Goal: Transaction & Acquisition: Purchase product/service

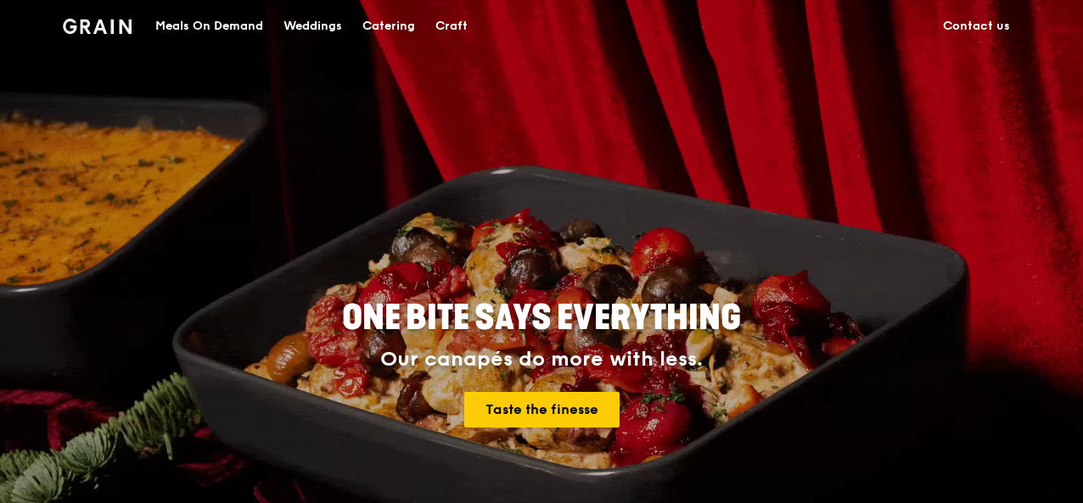
click at [392, 27] on div "Catering" at bounding box center [388, 26] width 53 height 51
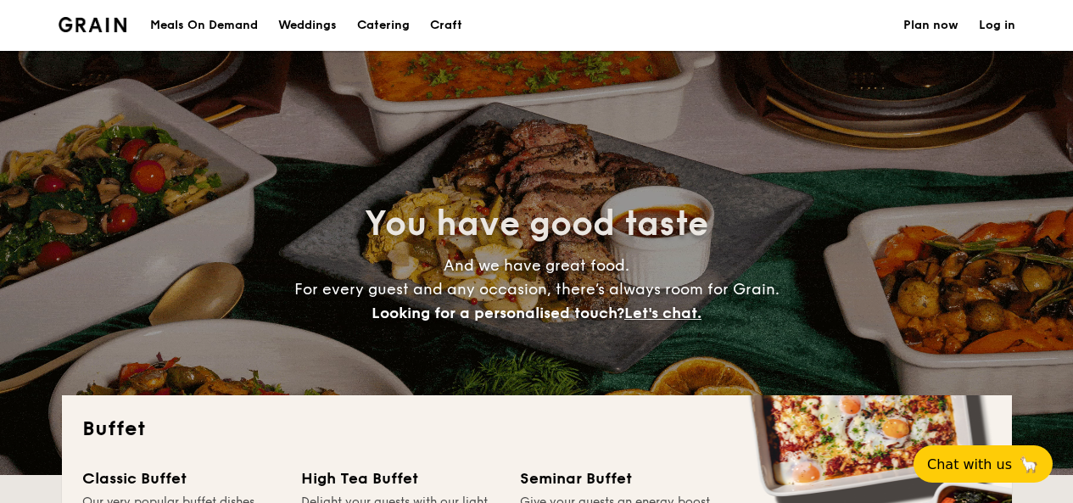
select select
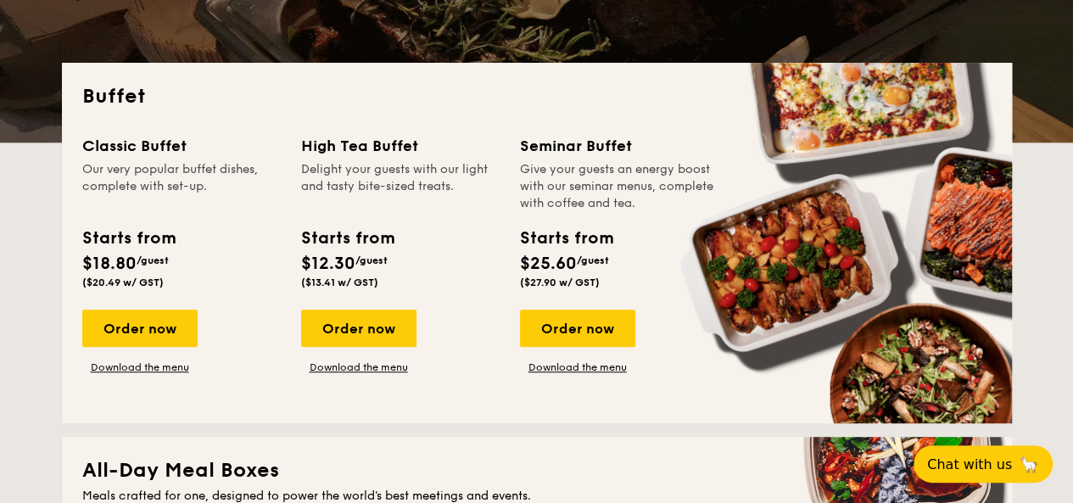
scroll to position [333, 0]
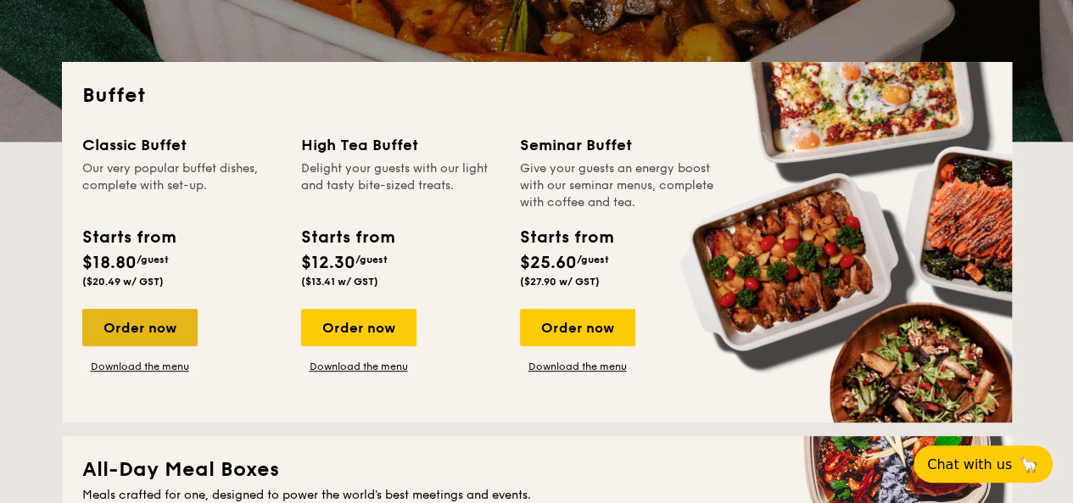
click at [143, 329] on div "Order now" at bounding box center [139, 327] width 115 height 37
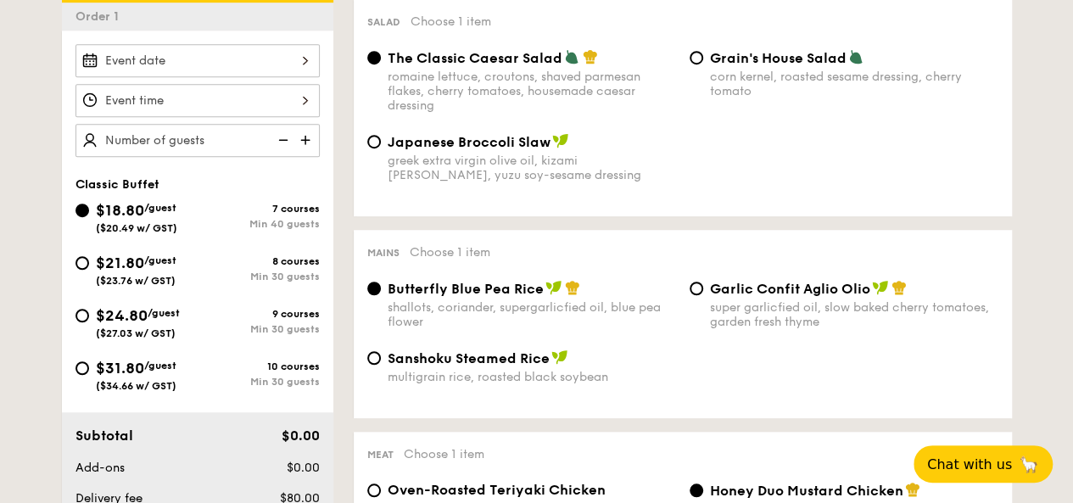
scroll to position [478, 0]
